Goal: Transaction & Acquisition: Purchase product/service

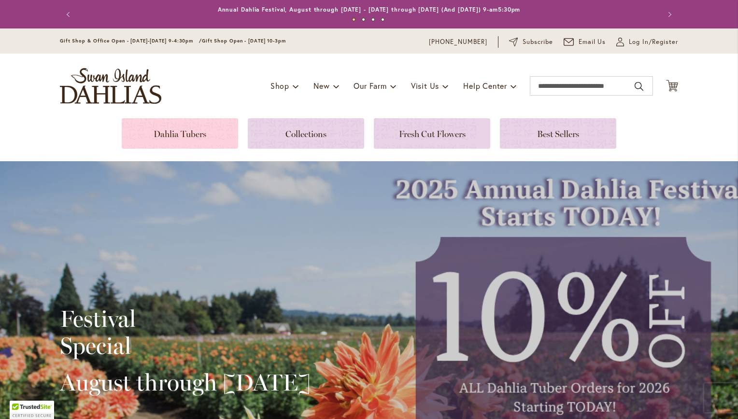
click at [188, 124] on link at bounding box center [180, 133] width 116 height 30
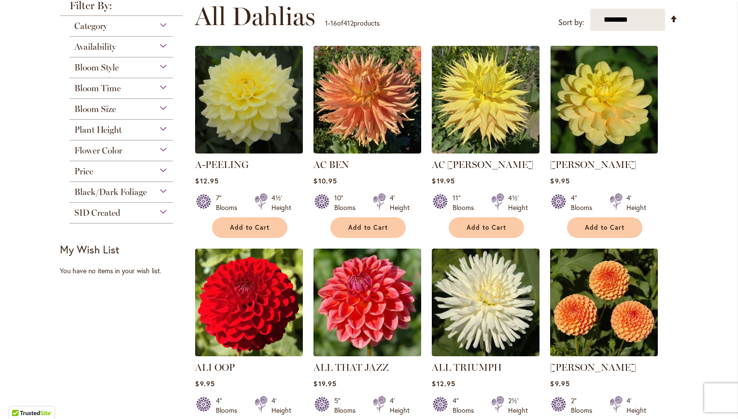
scroll to position [148, 0]
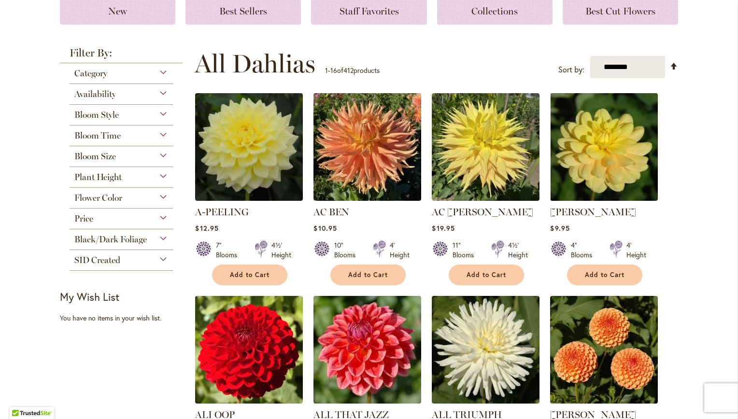
click at [158, 198] on div "Flower Color" at bounding box center [121, 195] width 103 height 15
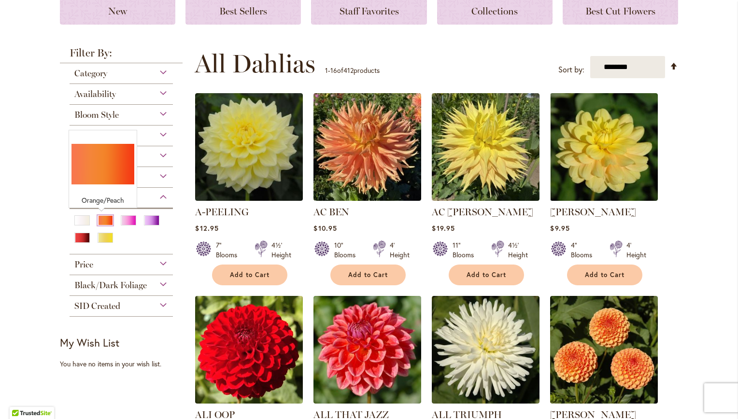
click at [105, 216] on div "Orange/Peach" at bounding box center [105, 220] width 15 height 10
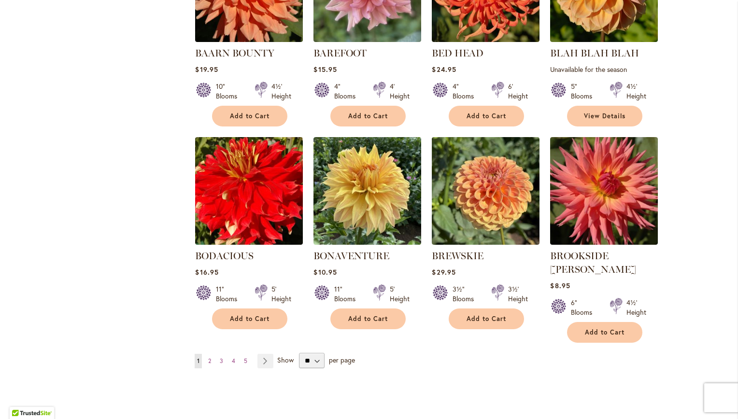
scroll to position [766, 0]
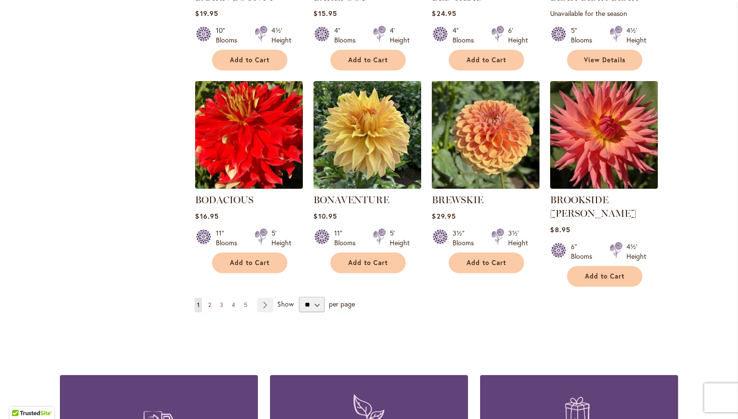
click at [206, 298] on link "Page 2" at bounding box center [210, 305] width 8 height 14
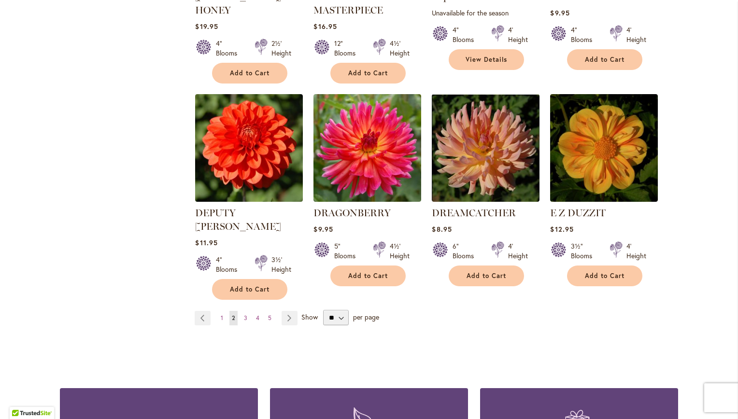
scroll to position [771, 0]
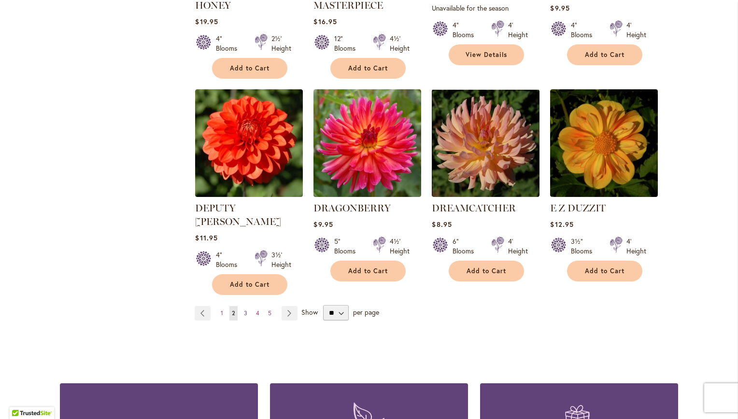
click at [244, 309] on span "3" at bounding box center [245, 312] width 3 height 7
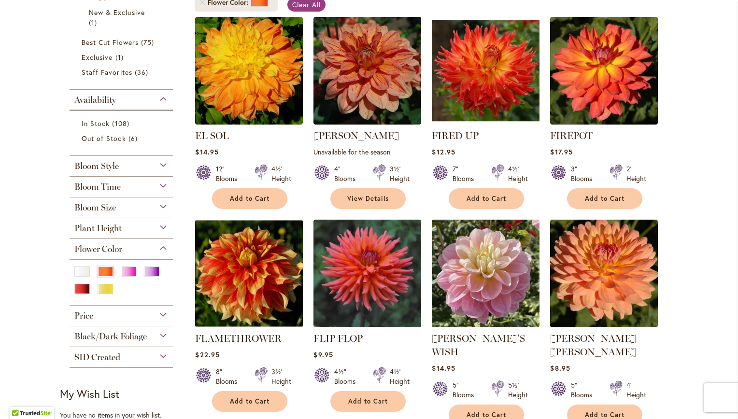
scroll to position [239, 0]
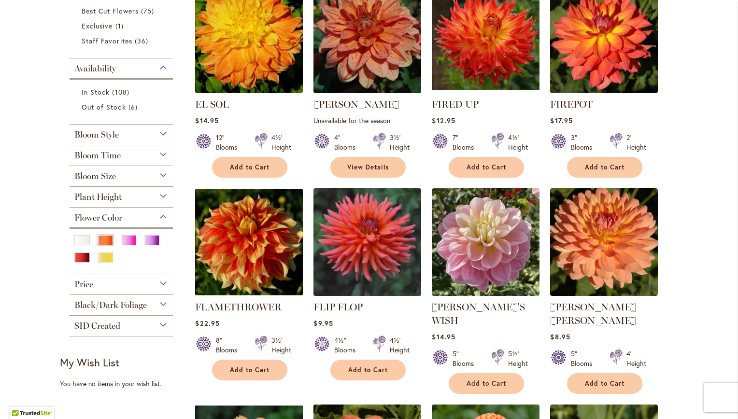
click at [388, 216] on img at bounding box center [367, 241] width 113 height 113
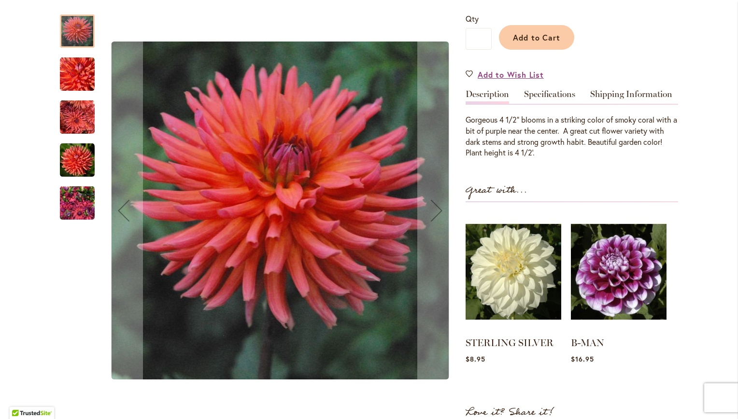
scroll to position [247, 0]
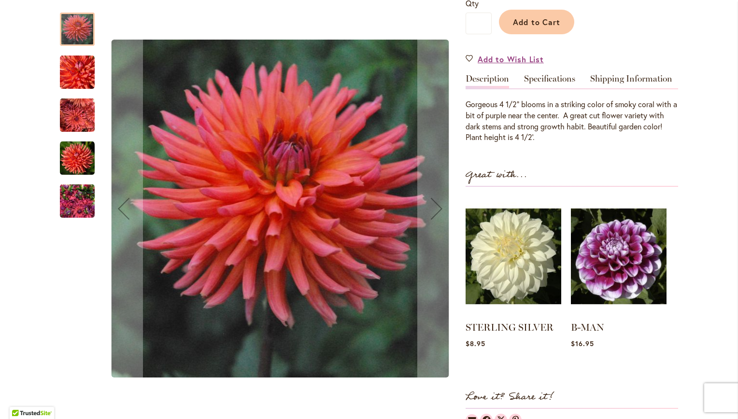
click at [69, 71] on img "FLIP FLOP" at bounding box center [77, 72] width 35 height 35
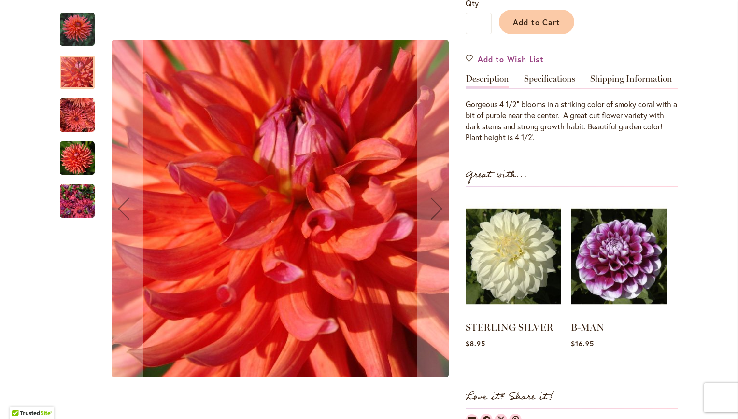
click at [73, 111] on img "FLIP FLOP" at bounding box center [77, 115] width 35 height 35
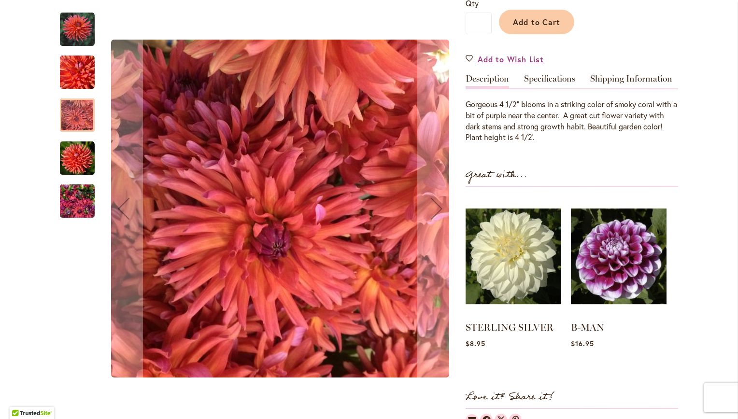
click at [74, 146] on img "FLIP FLOP" at bounding box center [77, 157] width 35 height 35
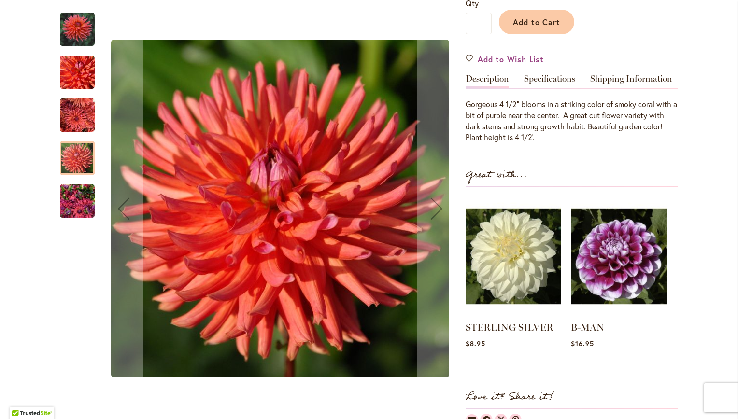
click at [69, 209] on img "FLIP FLOP" at bounding box center [77, 201] width 35 height 46
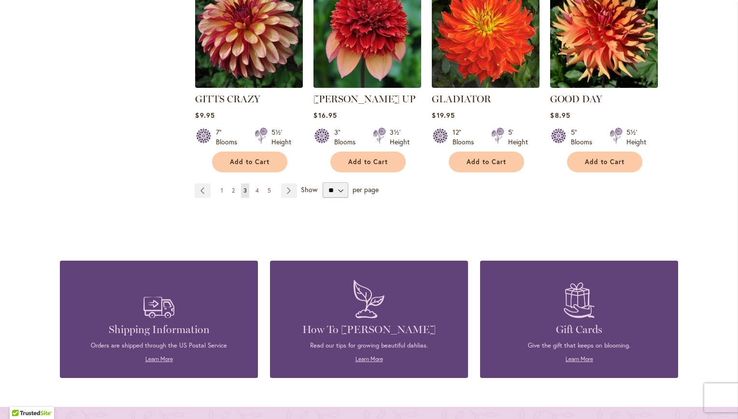
scroll to position [754, 0]
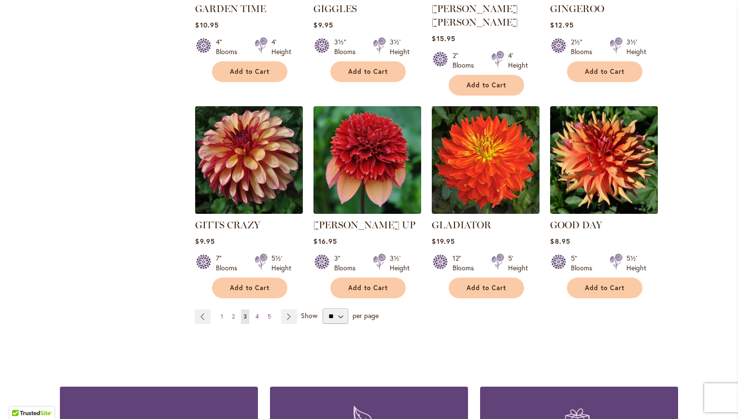
click at [255, 313] on span "4" at bounding box center [256, 316] width 3 height 7
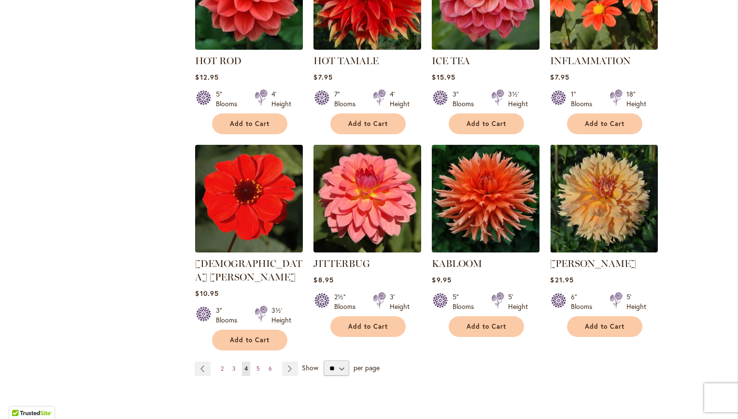
scroll to position [859, 0]
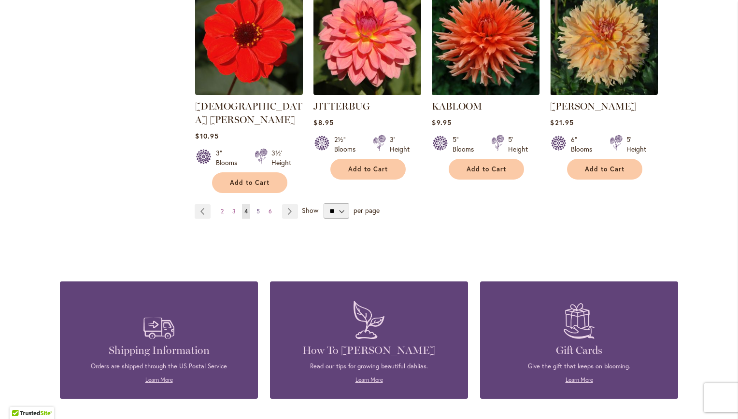
click at [256, 208] on span "5" at bounding box center [257, 211] width 3 height 7
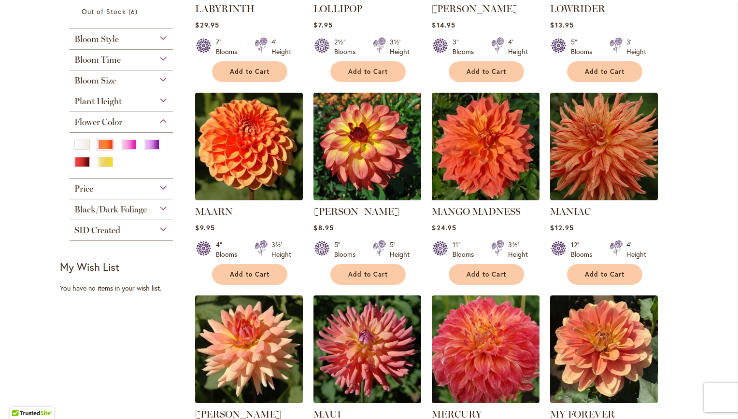
scroll to position [431, 0]
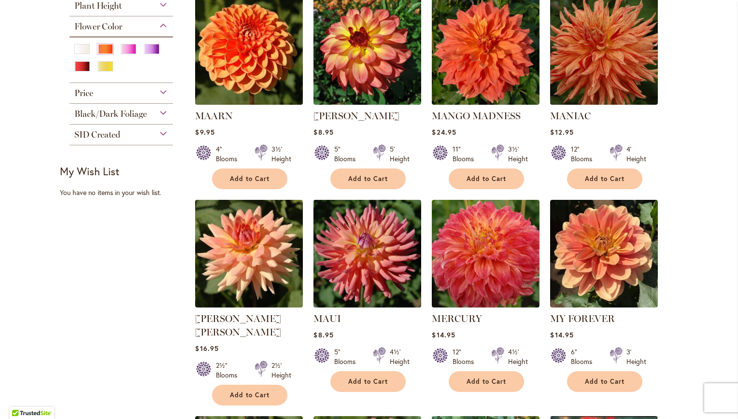
click at [380, 272] on img at bounding box center [367, 253] width 113 height 113
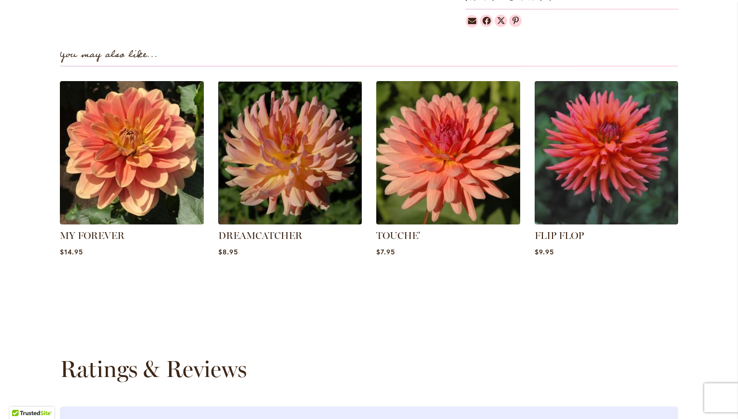
scroll to position [642, 0]
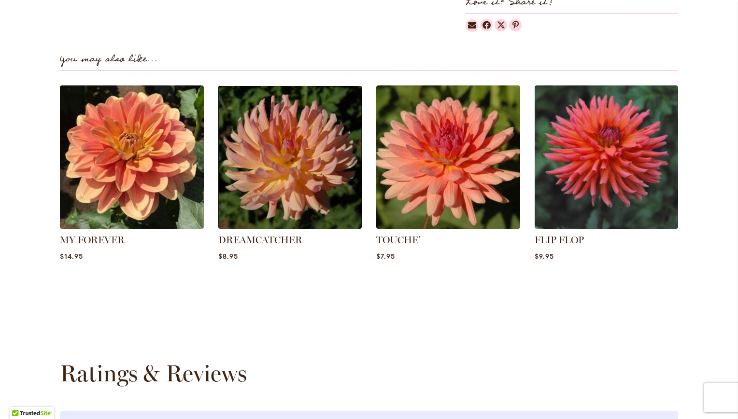
click at [5, 81] on div "Skip to Content Gift Shop & Office Open - [DATE]-[DATE] 9-4:30pm / Gift Shop Op…" at bounding box center [369, 286] width 738 height 1800
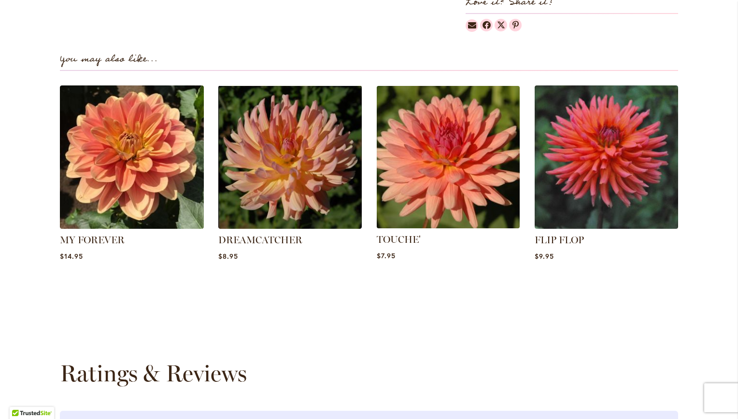
click at [452, 146] on img at bounding box center [448, 157] width 150 height 150
